Goal: Task Accomplishment & Management: Manage account settings

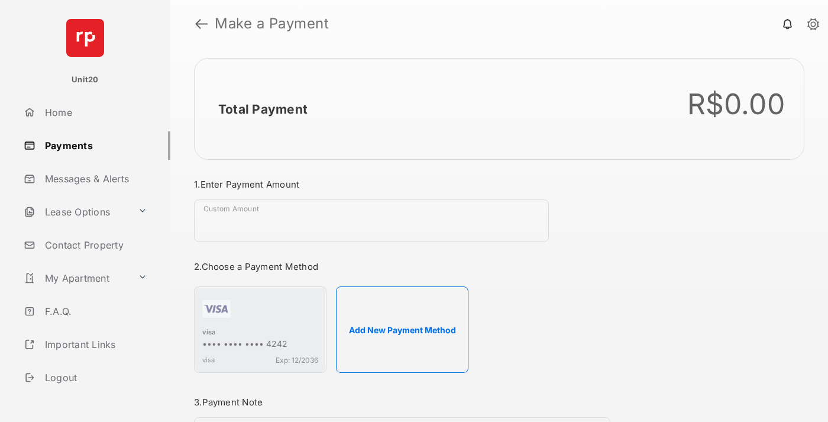
click at [92, 145] on link "Payments" at bounding box center [94, 145] width 151 height 28
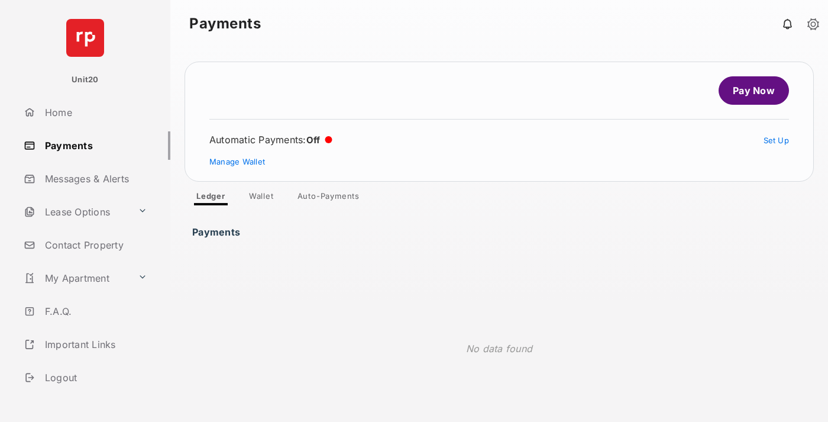
click at [329, 198] on link "Auto-Payments" at bounding box center [328, 198] width 81 height 14
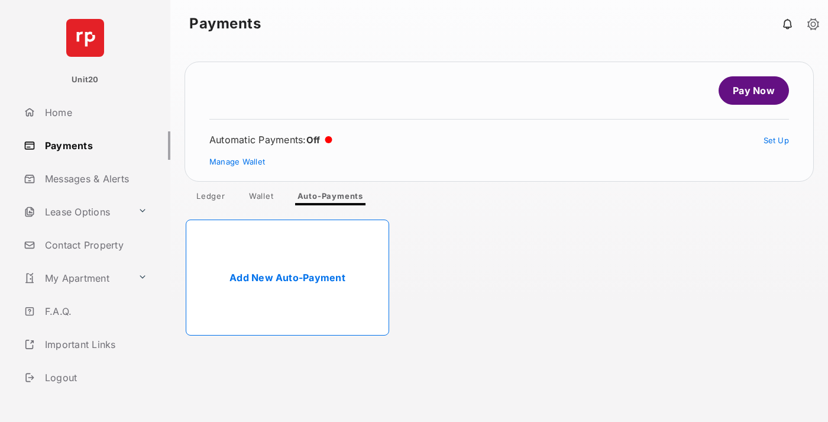
click at [288, 278] on link "Add New Auto-Payment" at bounding box center [288, 278] width 204 height 116
